Goal: Transaction & Acquisition: Purchase product/service

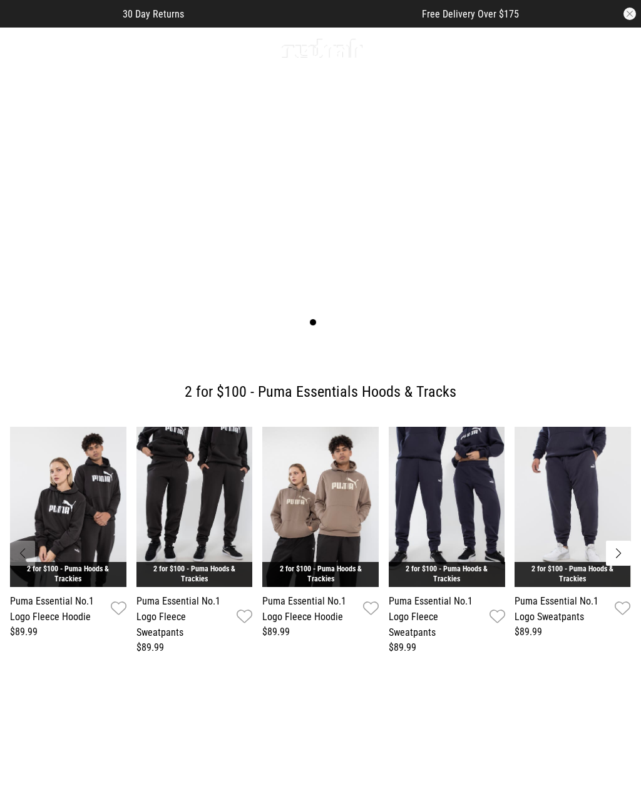
click at [23, 51] on icon at bounding box center [17, 48] width 16 height 21
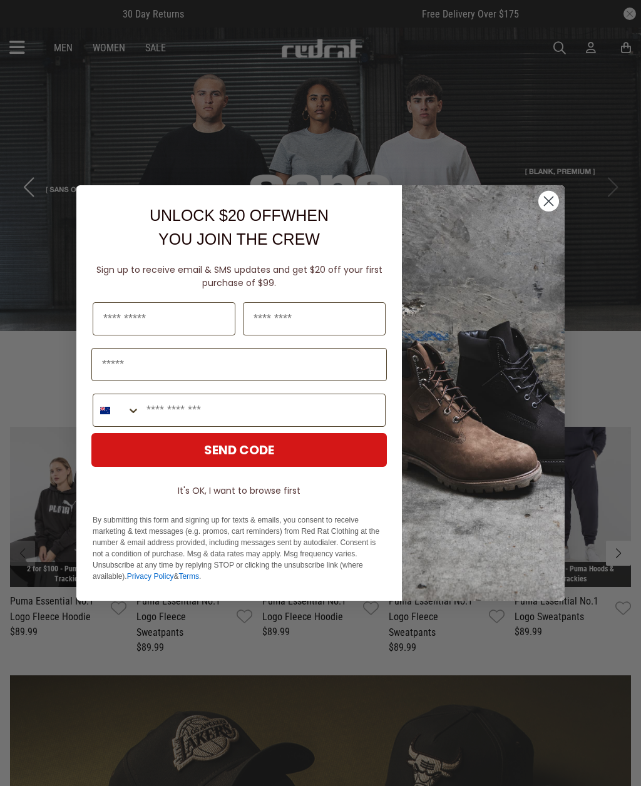
click at [546, 203] on circle "Close dialog" at bounding box center [548, 201] width 21 height 21
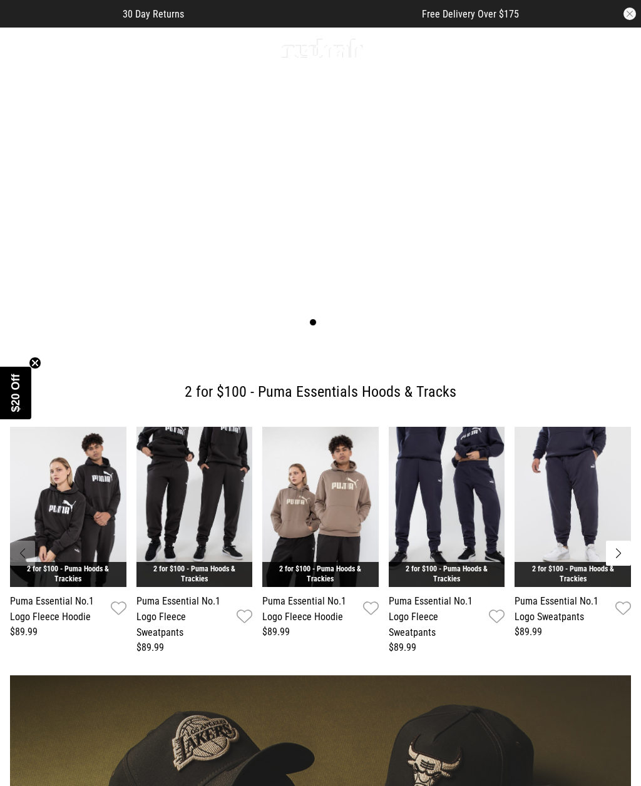
click at [14, 52] on icon at bounding box center [17, 48] width 16 height 21
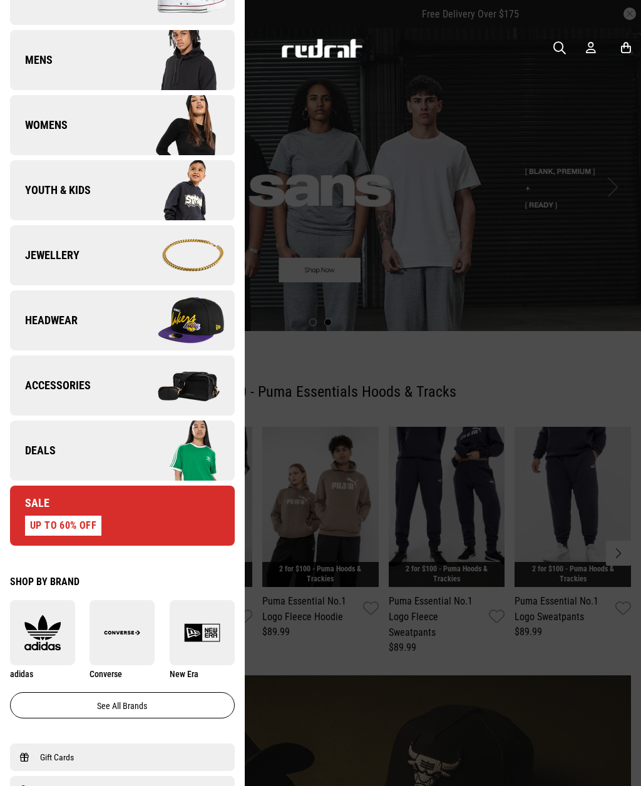
scroll to position [171, 0]
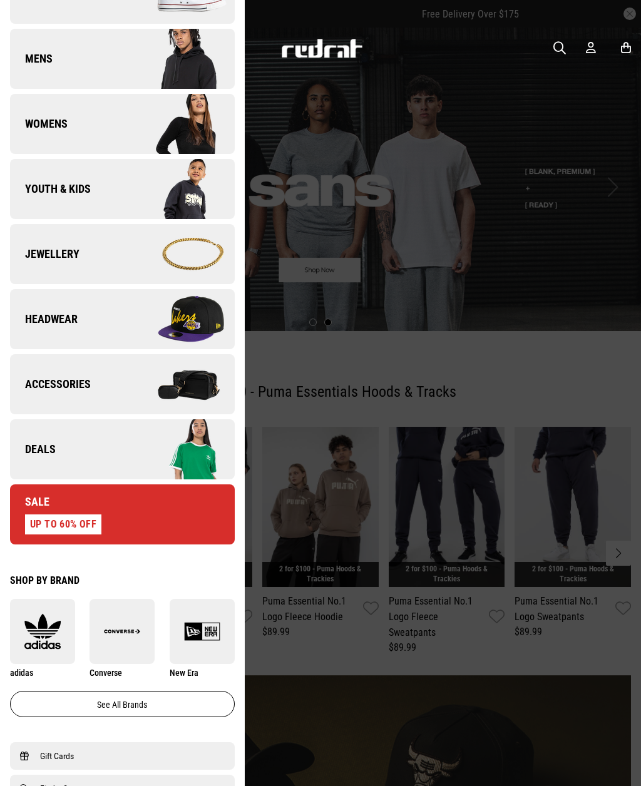
click at [126, 635] on img at bounding box center [121, 631] width 65 height 36
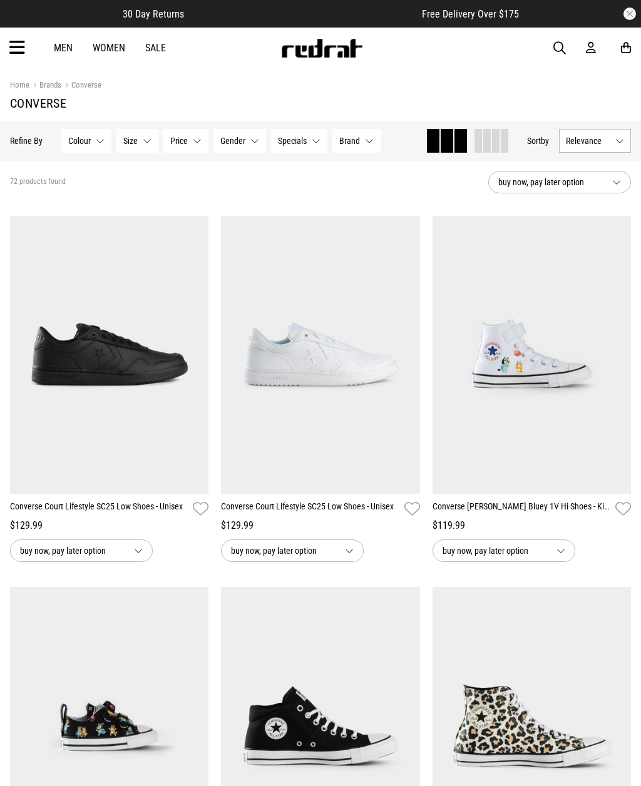
click at [258, 144] on button "Gender None selected" at bounding box center [239, 141] width 53 height 24
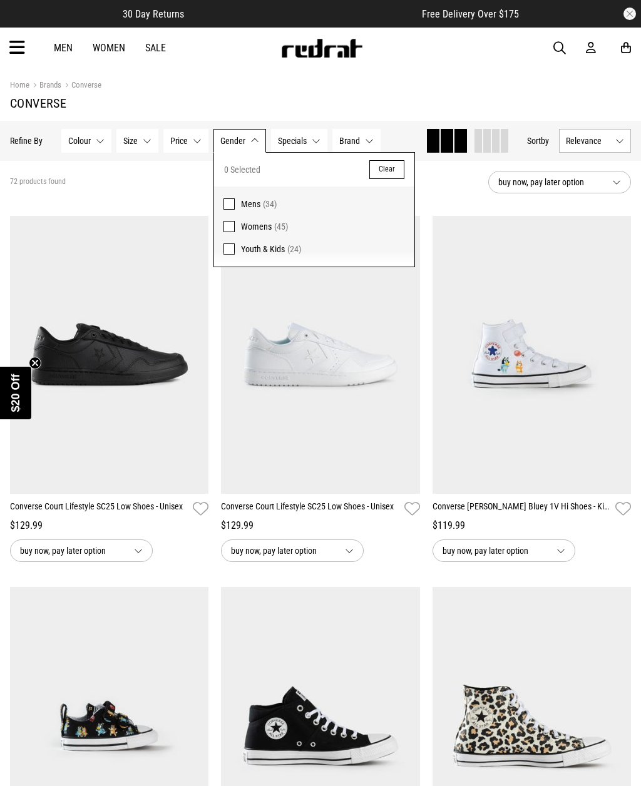
click at [274, 231] on span "(45)" at bounding box center [281, 227] width 14 height 10
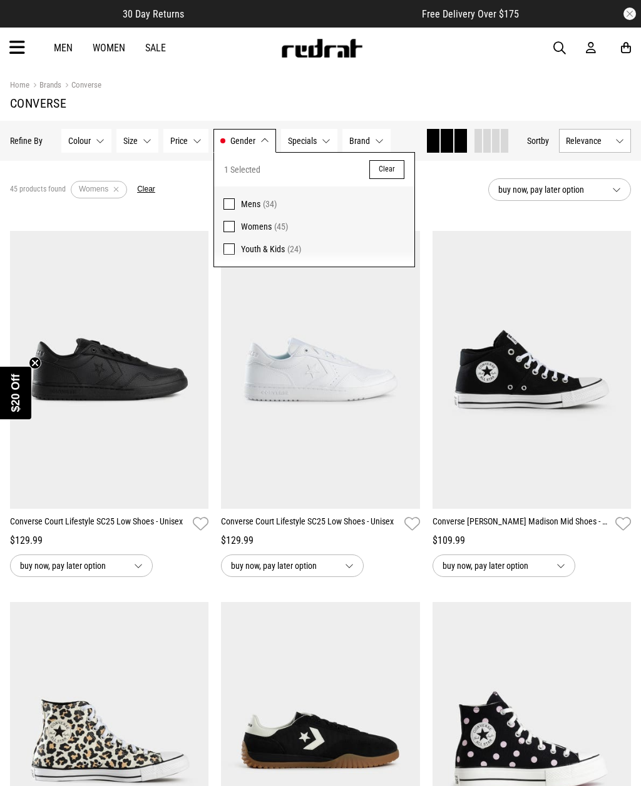
click at [145, 141] on button "Size None selected" at bounding box center [137, 141] width 42 height 24
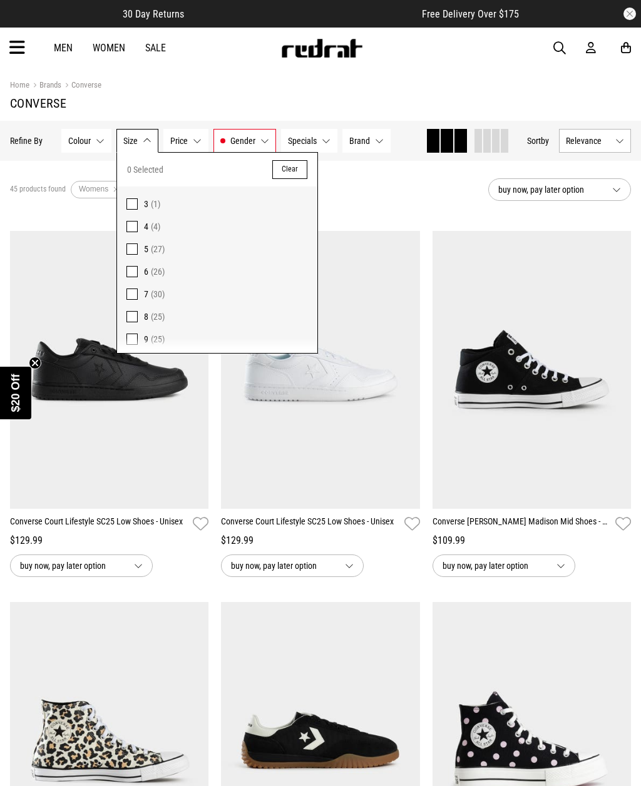
click at [130, 297] on span at bounding box center [131, 293] width 11 height 11
click at [373, 194] on div "30 products found Active Filters Womens 7 Clear" at bounding box center [244, 190] width 468 height 38
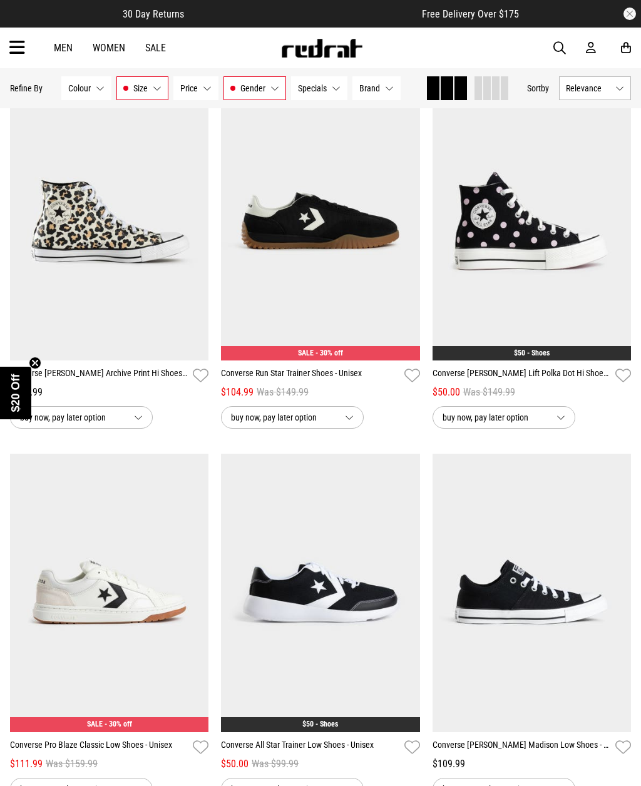
scroll to position [531, 0]
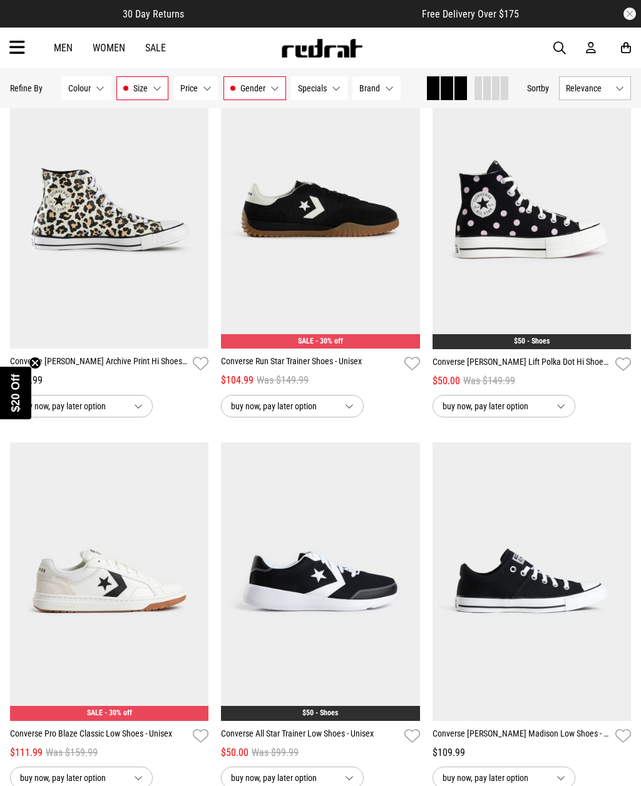
click at [578, 284] on img at bounding box center [531, 210] width 199 height 278
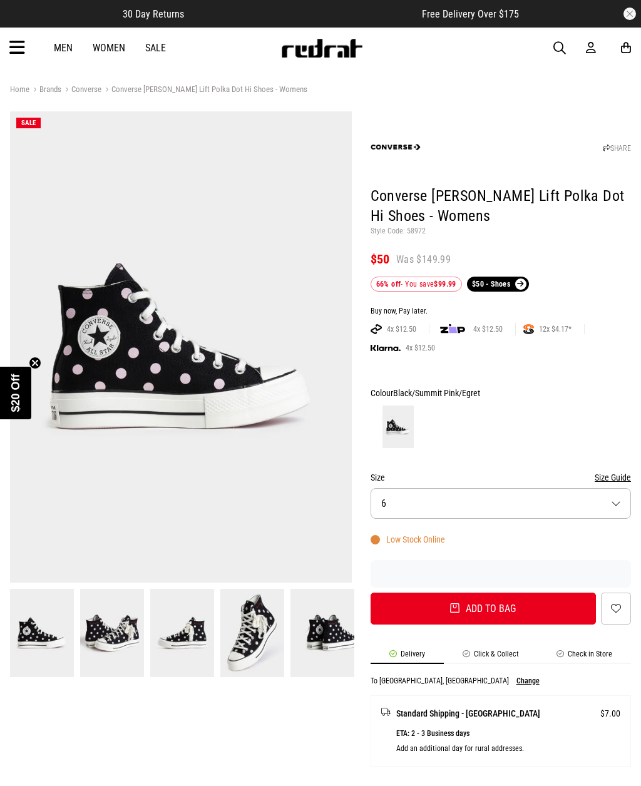
click at [558, 501] on button "Size 6" at bounding box center [500, 503] width 260 height 31
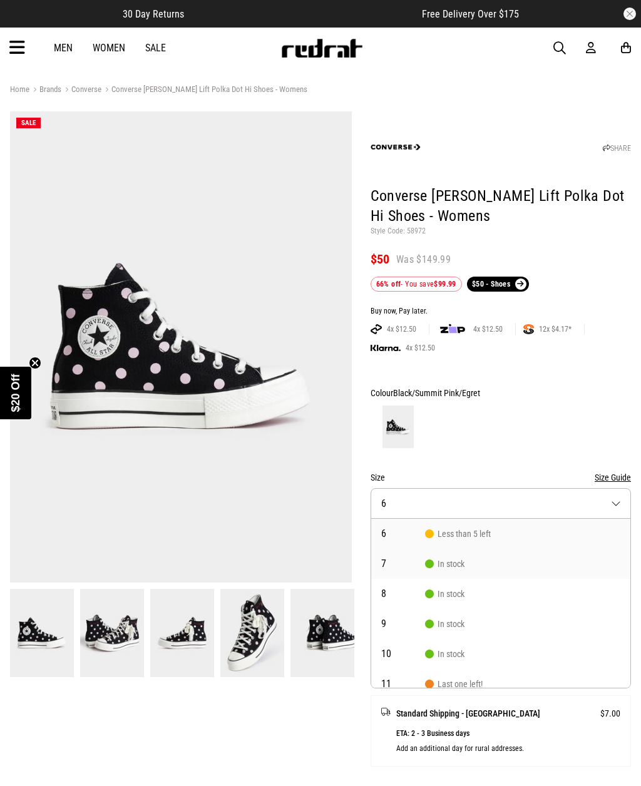
click at [469, 571] on li "7 In stock" at bounding box center [500, 564] width 259 height 30
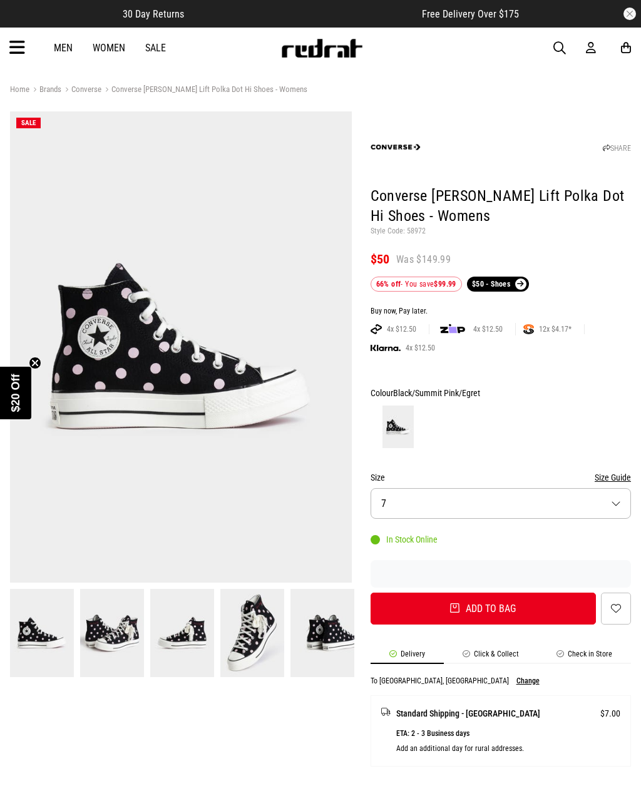
click at [615, 474] on button "Size Guide" at bounding box center [612, 477] width 36 height 15
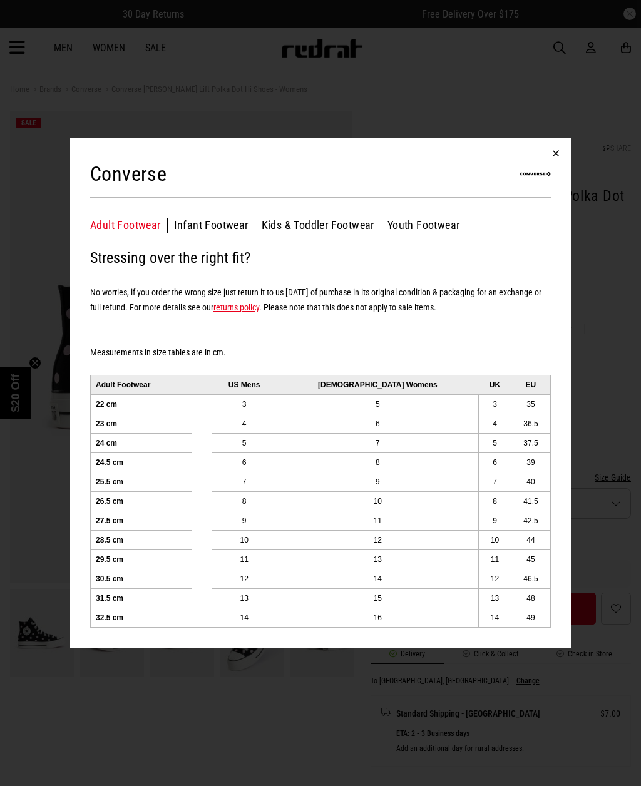
click at [553, 153] on button "button" at bounding box center [556, 153] width 30 height 30
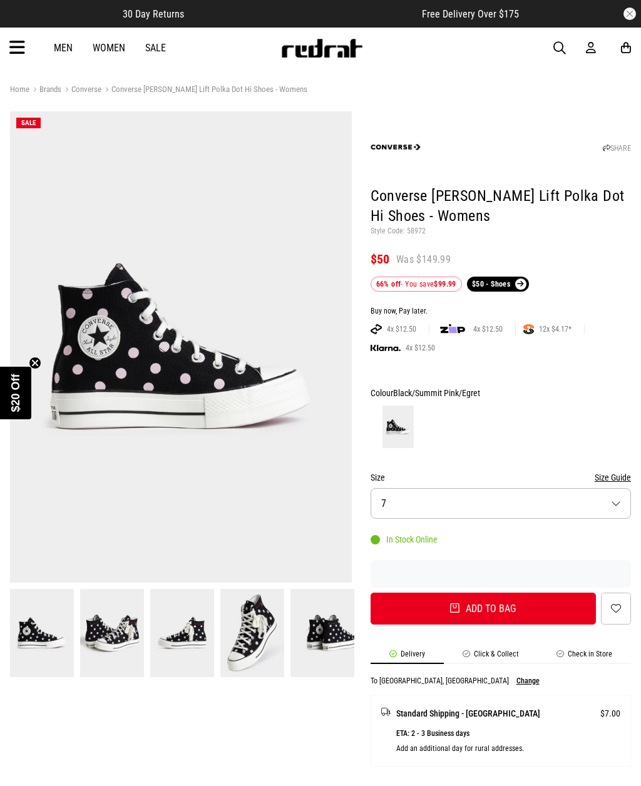
click at [509, 607] on button "Add to bag" at bounding box center [482, 609] width 225 height 32
select select "*"
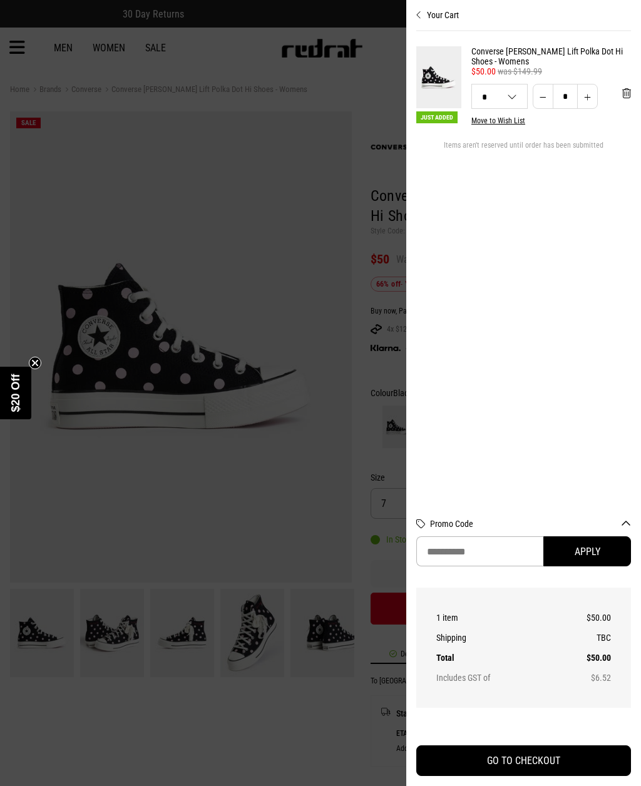
scroll to position [41, 0]
click at [535, 761] on button "GO TO CHECKOUT" at bounding box center [523, 760] width 215 height 31
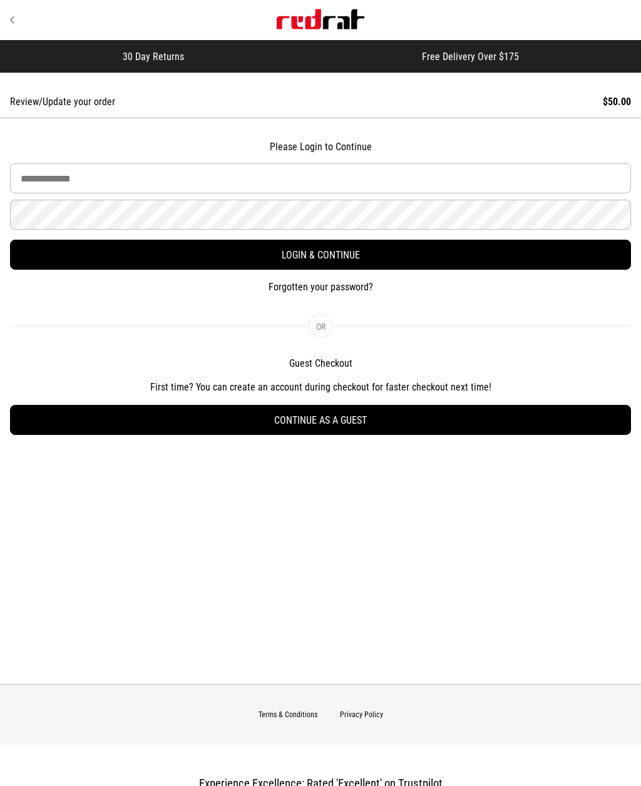
click at [353, 419] on button "Continue as a guest" at bounding box center [320, 420] width 621 height 30
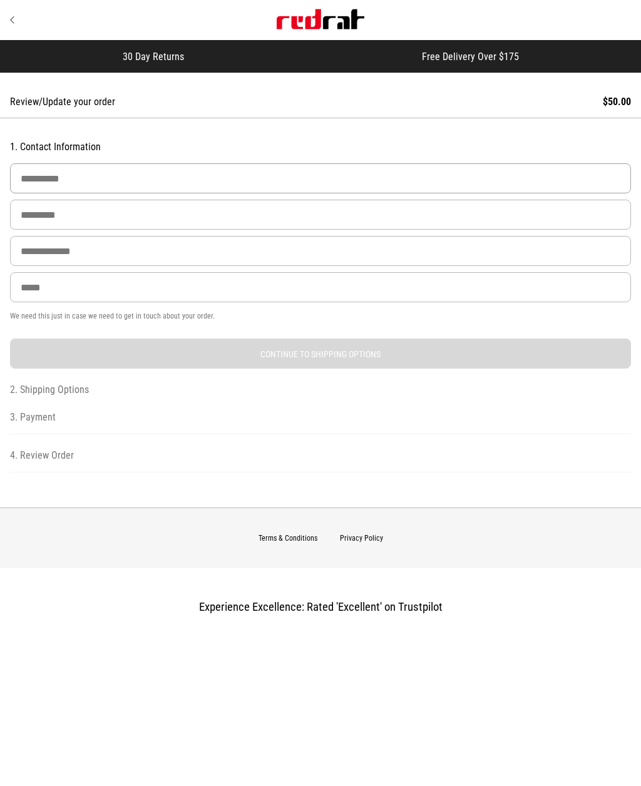
click at [335, 191] on input "First Name" at bounding box center [320, 178] width 621 height 30
click at [329, 177] on input "First Name" at bounding box center [320, 178] width 621 height 30
type input "******"
type input "***"
type input "**********"
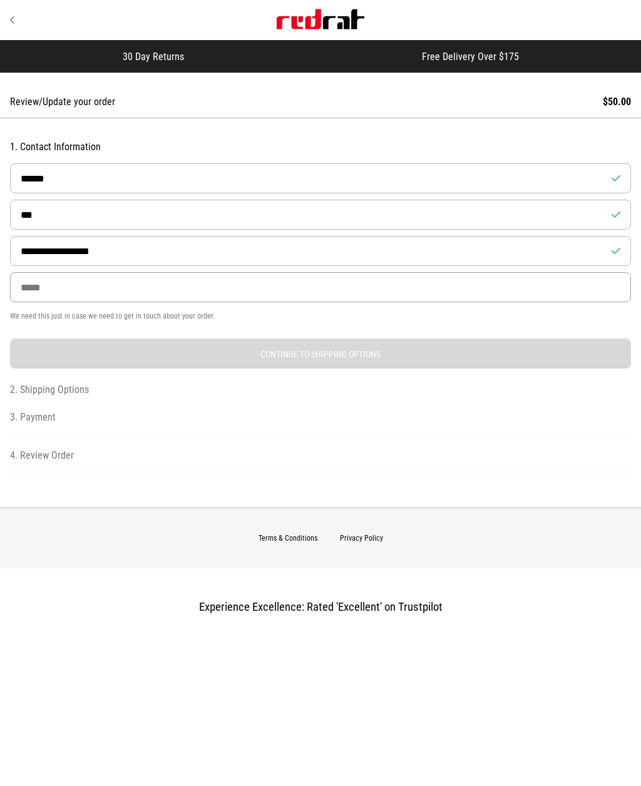
type input "*********"
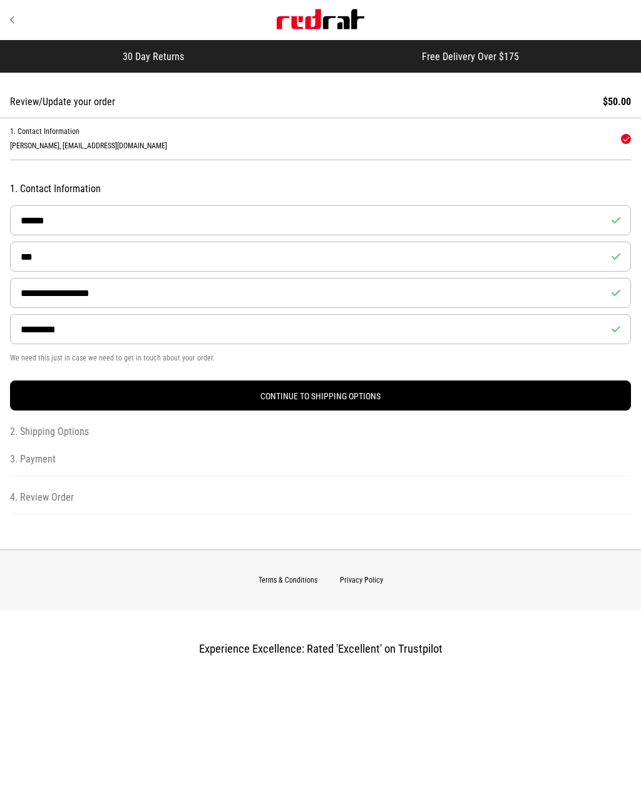
click at [355, 398] on button "Continue to Shipping Options" at bounding box center [320, 395] width 621 height 30
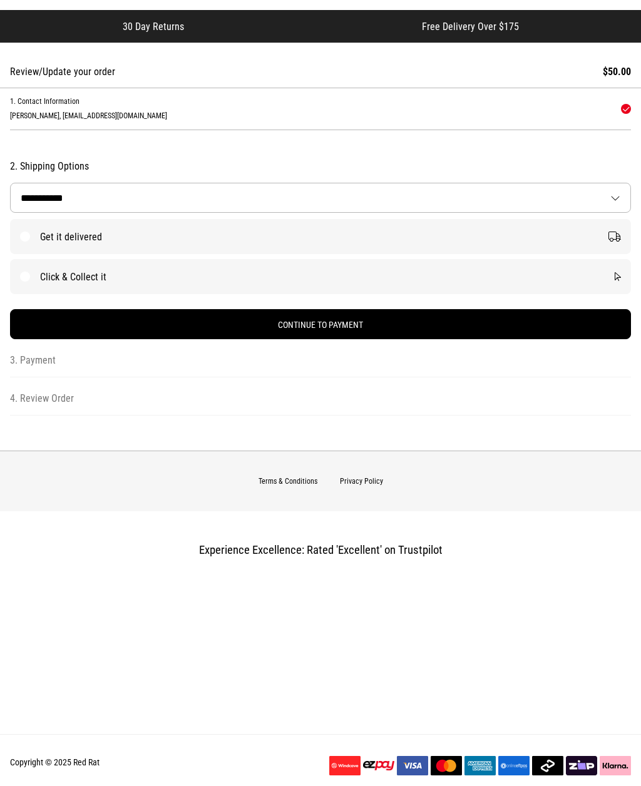
scroll to position [41, 0]
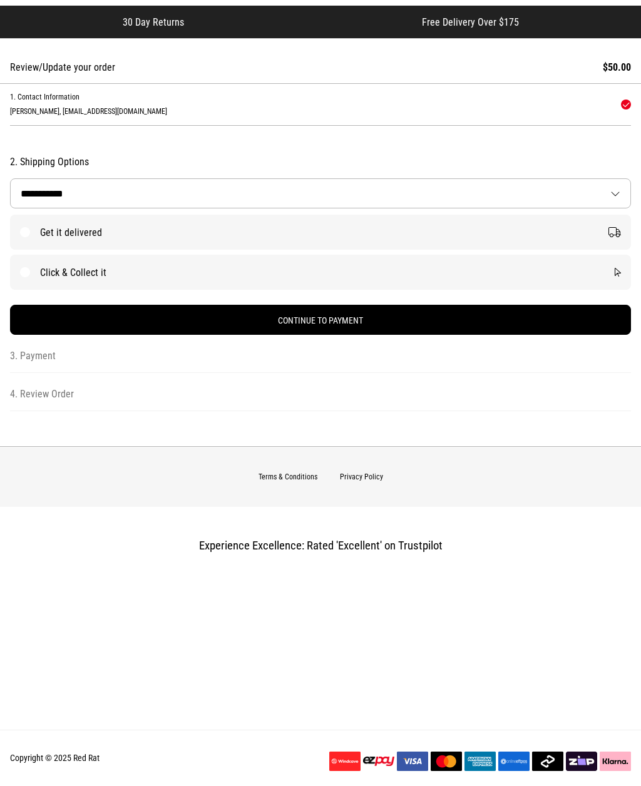
click at [53, 232] on label "Get it delivered" at bounding box center [320, 232] width 621 height 35
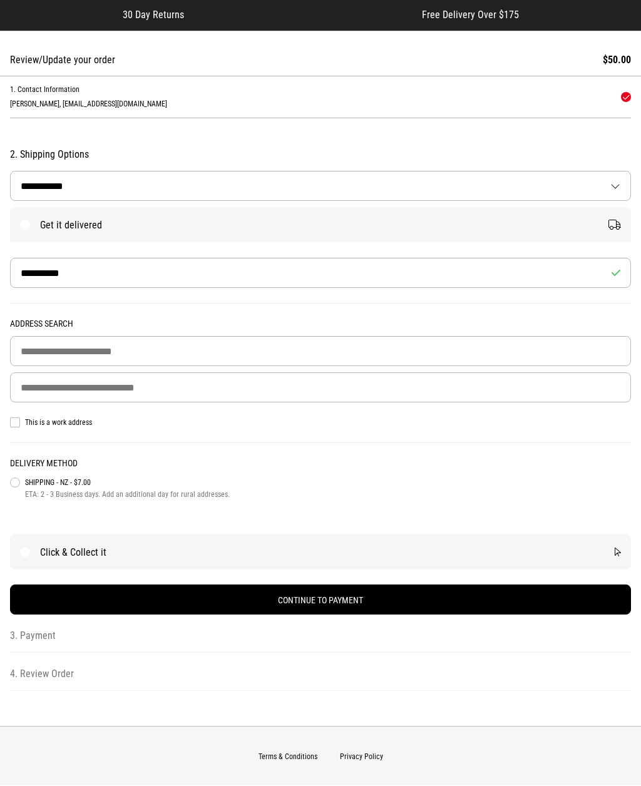
scroll to position [42, 0]
click at [216, 354] on input "Building Name (Optional)" at bounding box center [320, 351] width 621 height 30
type input "**********"
click at [57, 387] on input "Delivery Address" at bounding box center [320, 388] width 621 height 30
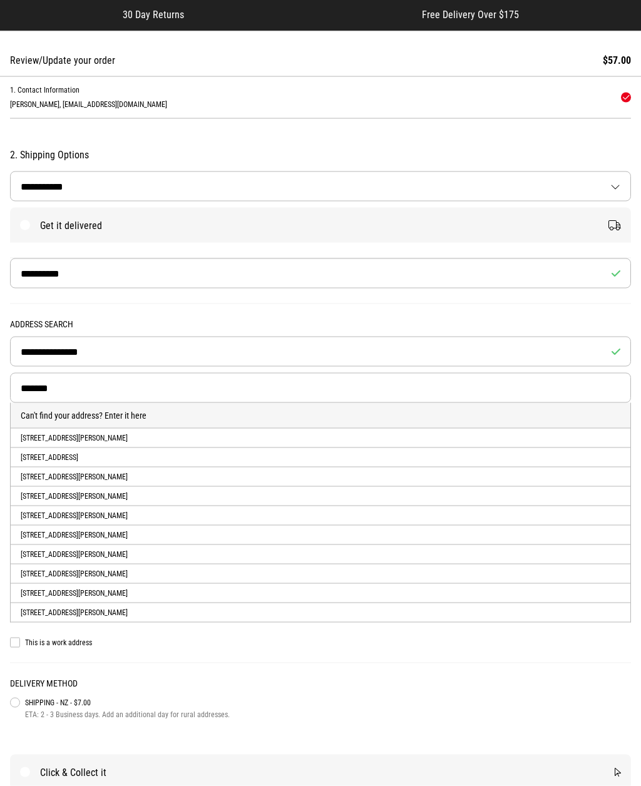
click at [214, 524] on li "1 Dean Place, Waiwhakaiho, NEW PLYMOUTH, New Plymouth District" at bounding box center [320, 515] width 619 height 19
type input "**********"
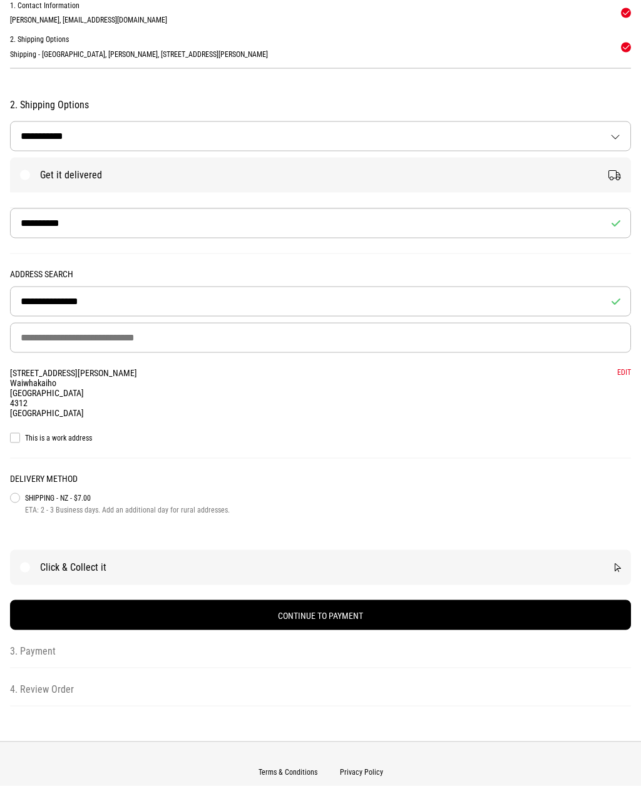
scroll to position [126, 0]
click at [22, 437] on label "This is a work address" at bounding box center [320, 437] width 621 height 10
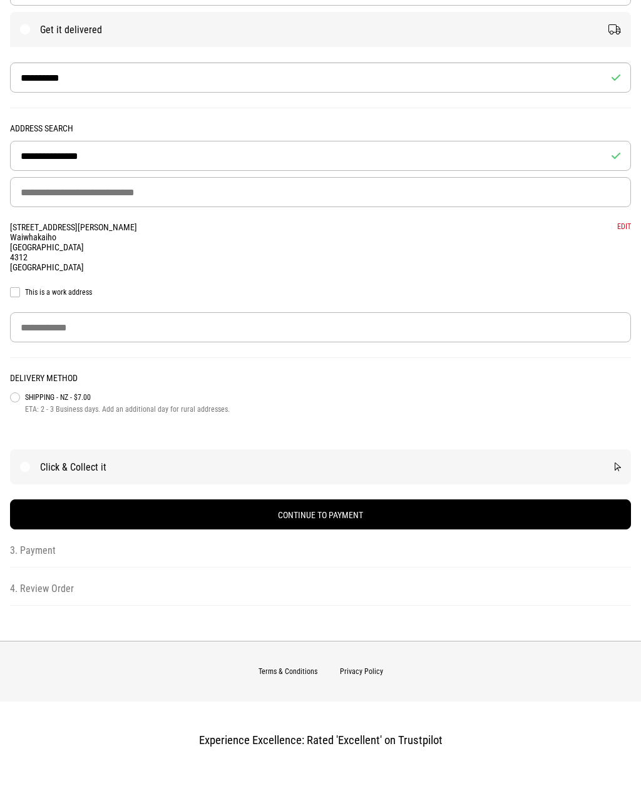
scroll to position [239, 0]
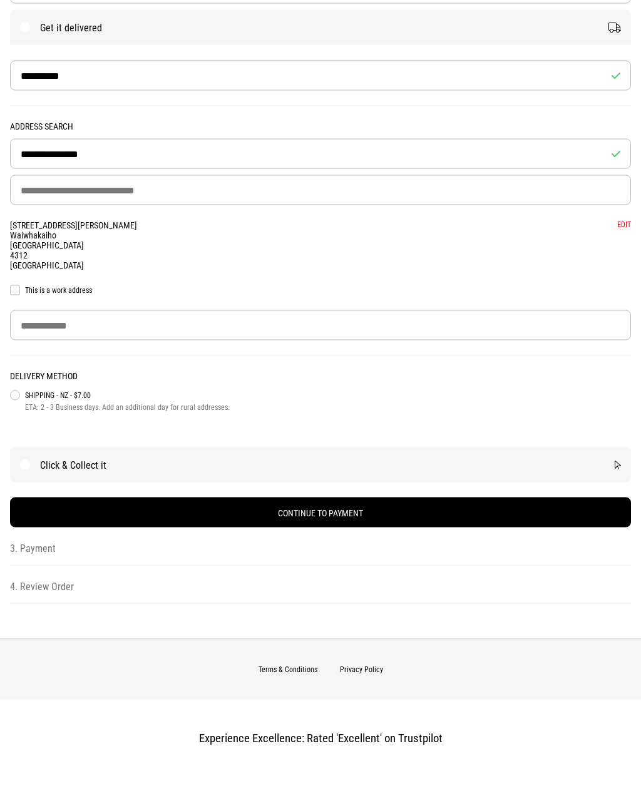
click at [365, 519] on button "Continue to Payment" at bounding box center [320, 512] width 621 height 30
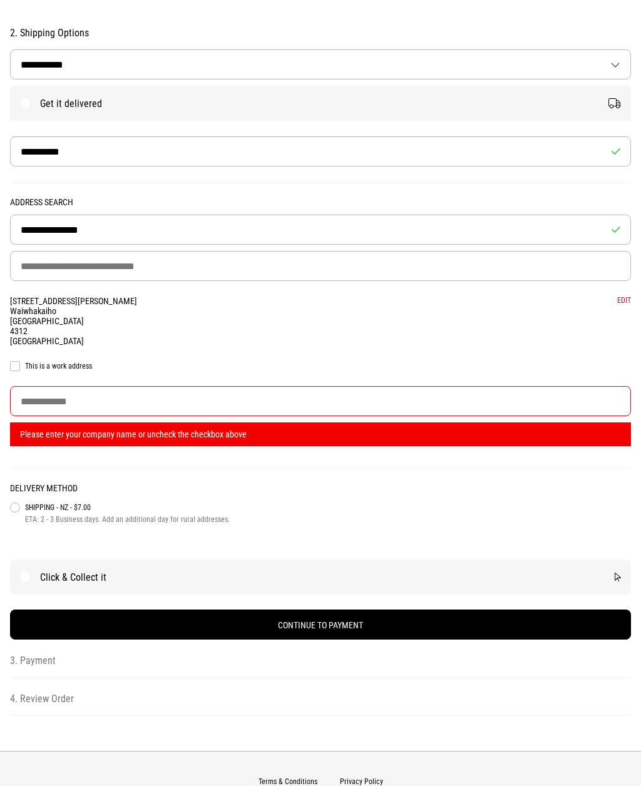
scroll to position [161, 0]
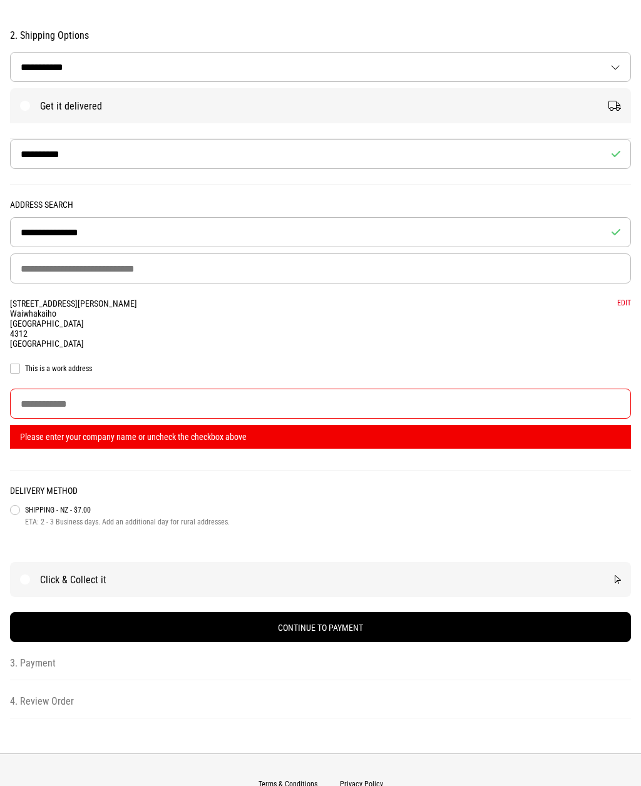
click at [80, 407] on input "Company Name" at bounding box center [320, 404] width 621 height 30
type input "**********"
click at [571, 517] on span "Shipping - NZ - $7.00" at bounding box center [328, 510] width 606 height 14
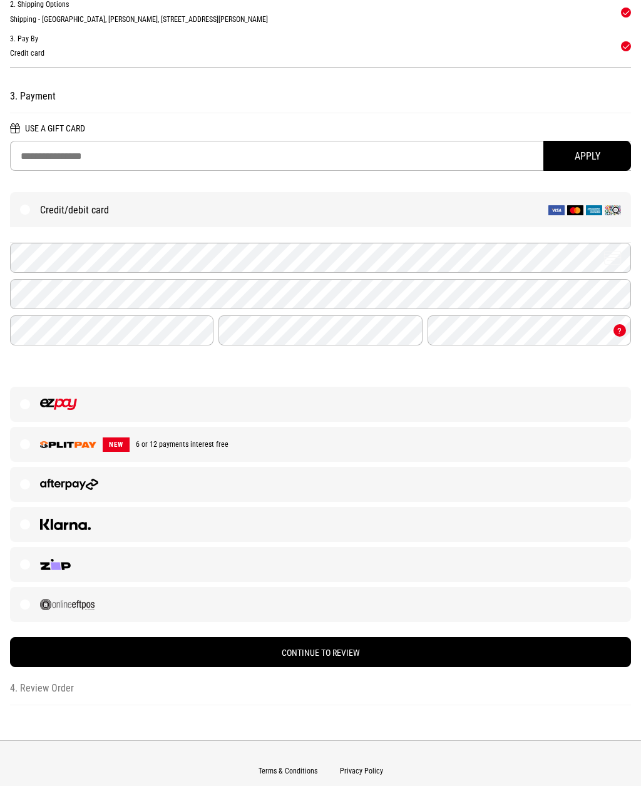
click at [194, 567] on label at bounding box center [320, 564] width 621 height 35
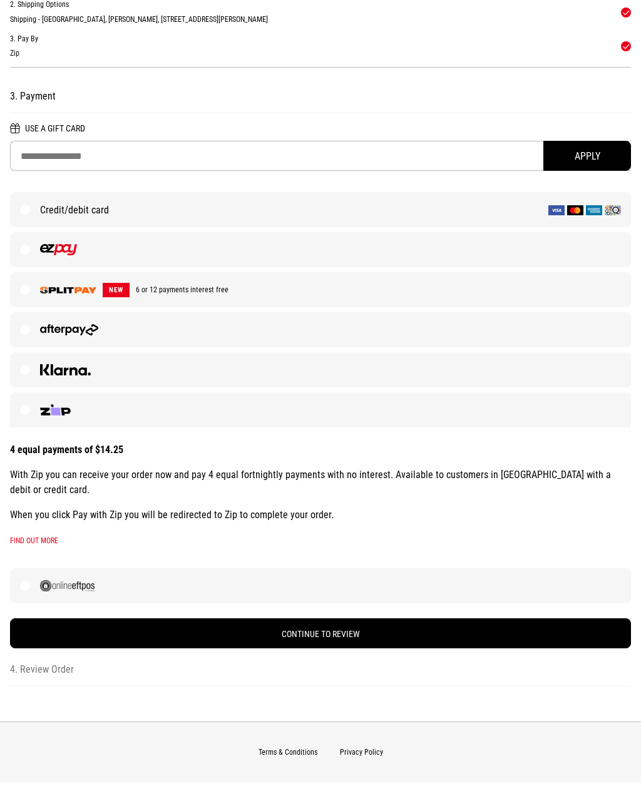
click at [357, 635] on button "Continue to Review" at bounding box center [320, 633] width 621 height 30
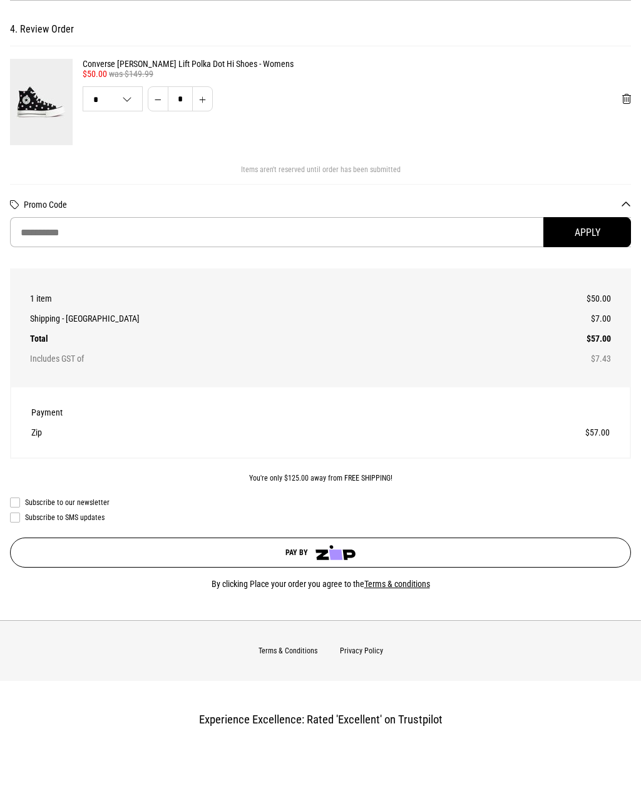
scroll to position [228, 0]
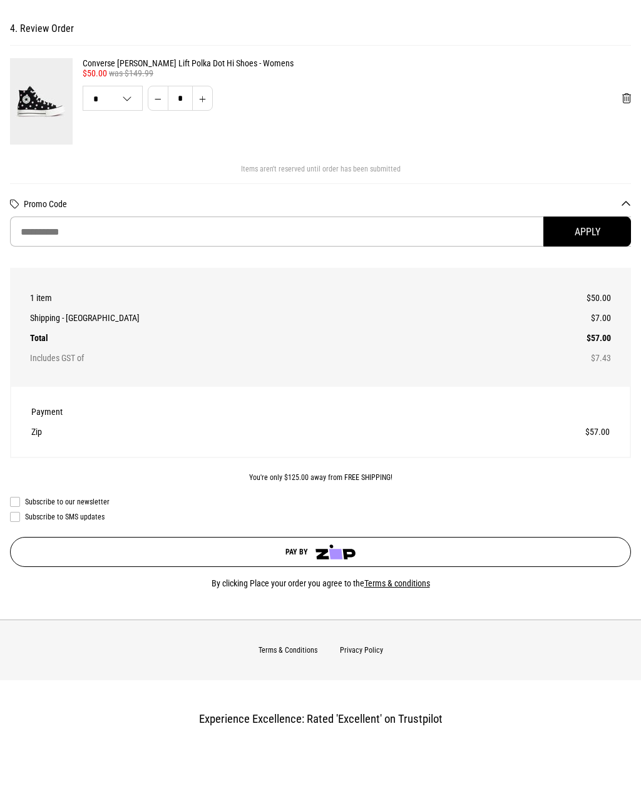
click at [350, 559] on img "submit" at bounding box center [335, 551] width 41 height 15
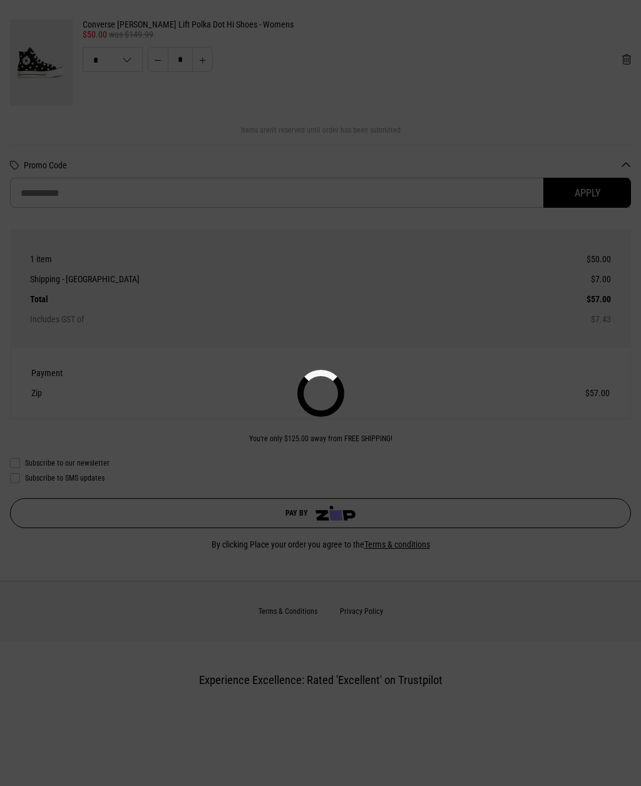
scroll to position [270, 0]
